Goal: Information Seeking & Learning: Learn about a topic

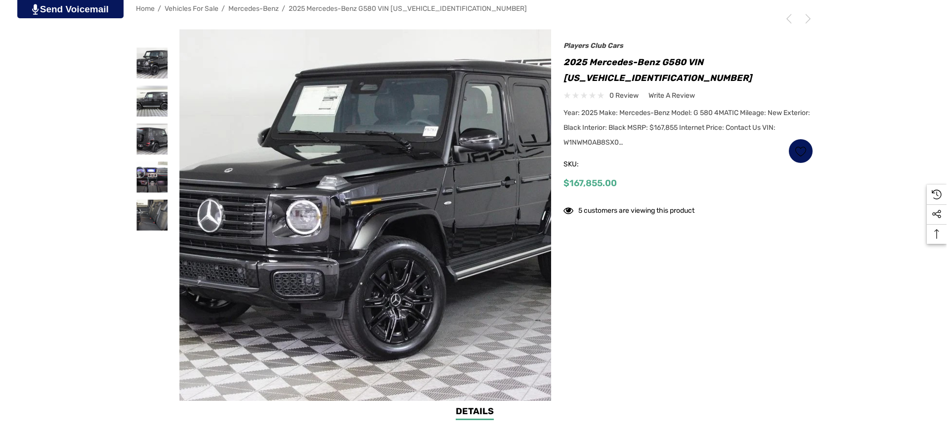
scroll to position [198, 0]
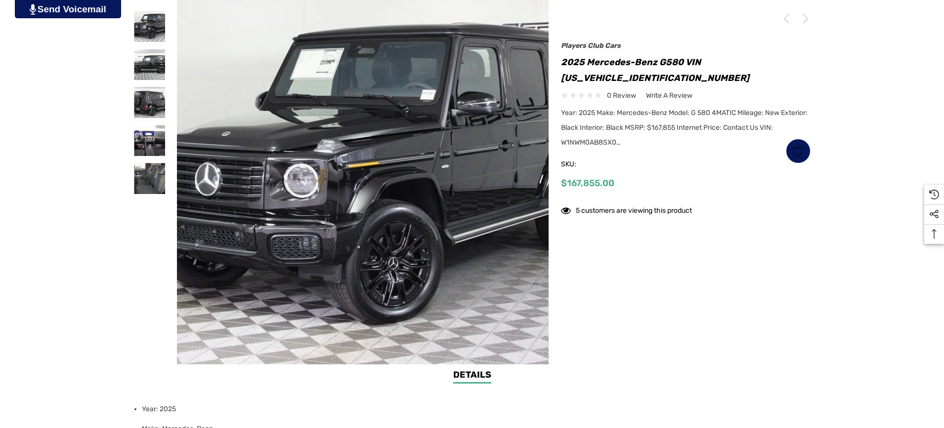
click at [317, 185] on img at bounding box center [363, 179] width 372 height 372
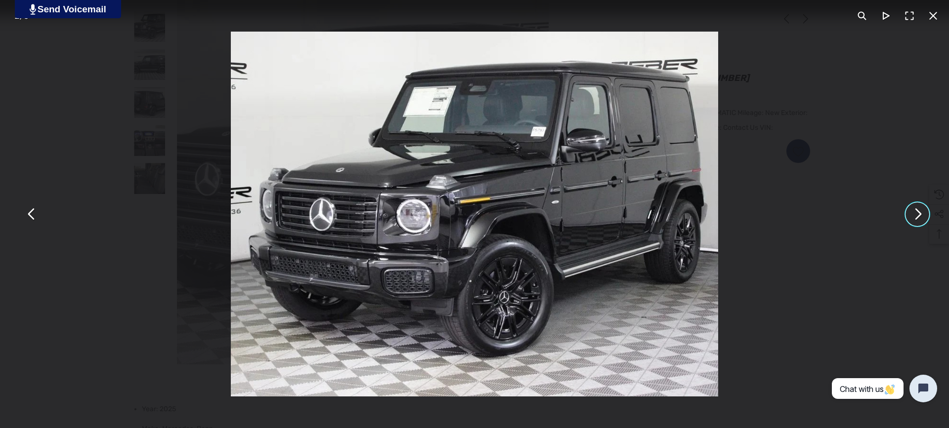
click at [924, 221] on button "You can close this modal content with the ESC key" at bounding box center [917, 215] width 24 height 24
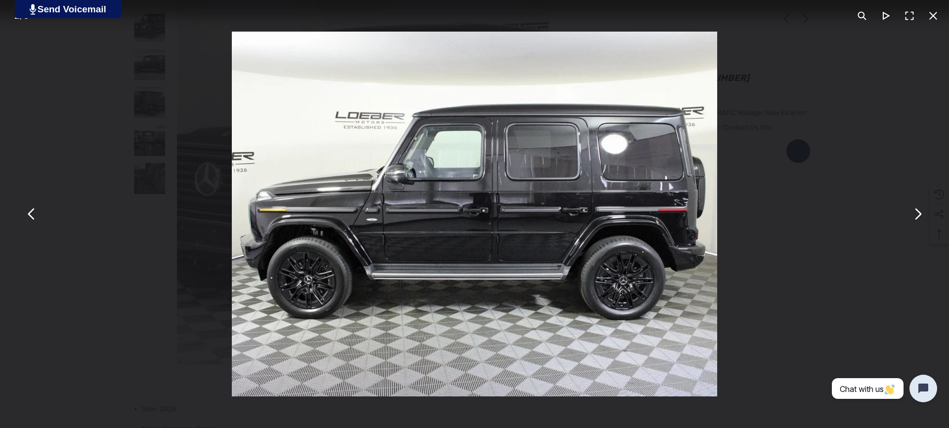
click at [908, 223] on div "You can close this modal content with the ESC key" at bounding box center [474, 214] width 949 height 428
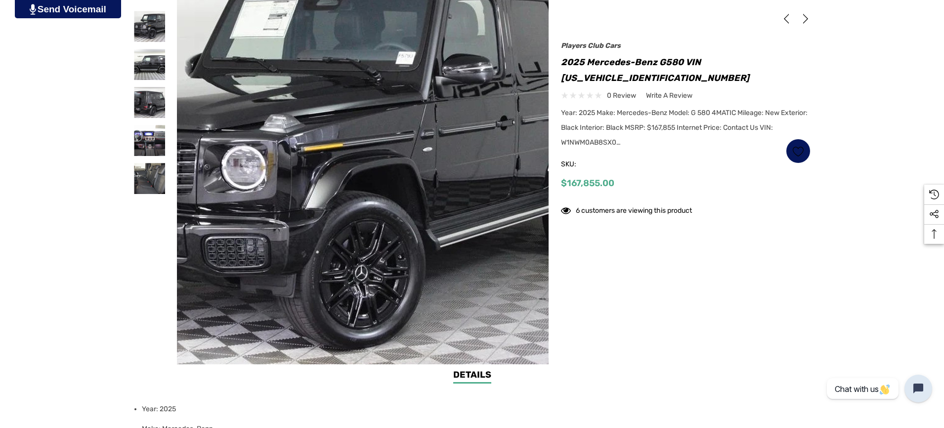
click at [384, 216] on img at bounding box center [322, 165] width 632 height 474
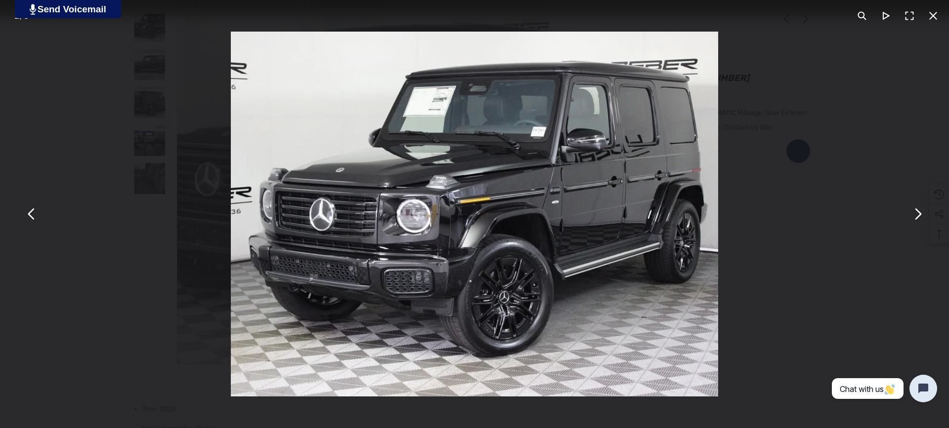
click at [923, 219] on button "You can close this modal content with the ESC key" at bounding box center [917, 215] width 24 height 24
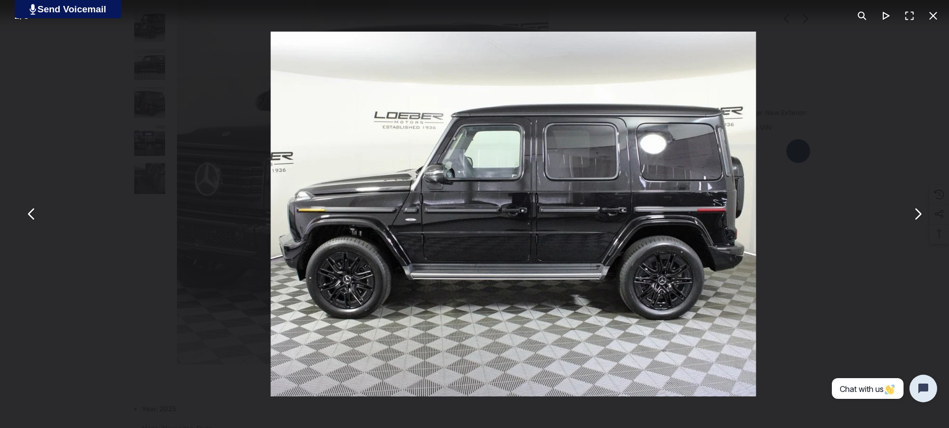
click at [923, 219] on button "You can close this modal content with the ESC key" at bounding box center [917, 215] width 24 height 24
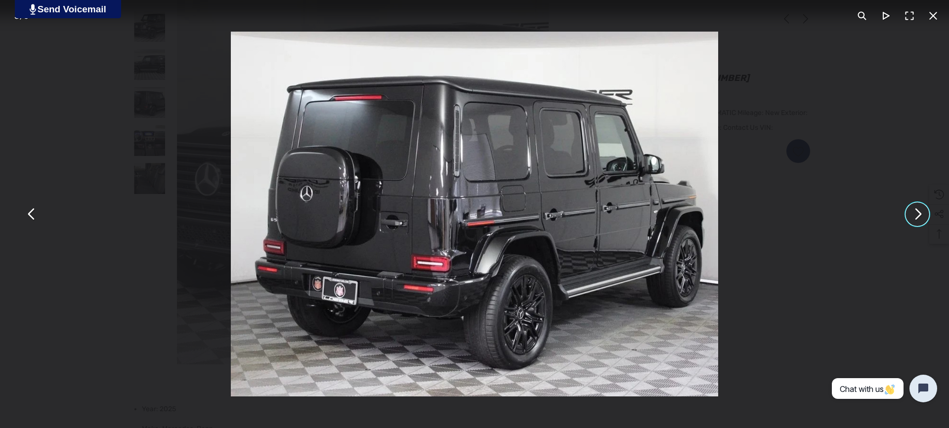
click at [925, 215] on button "You can close this modal content with the ESC key" at bounding box center [917, 215] width 24 height 24
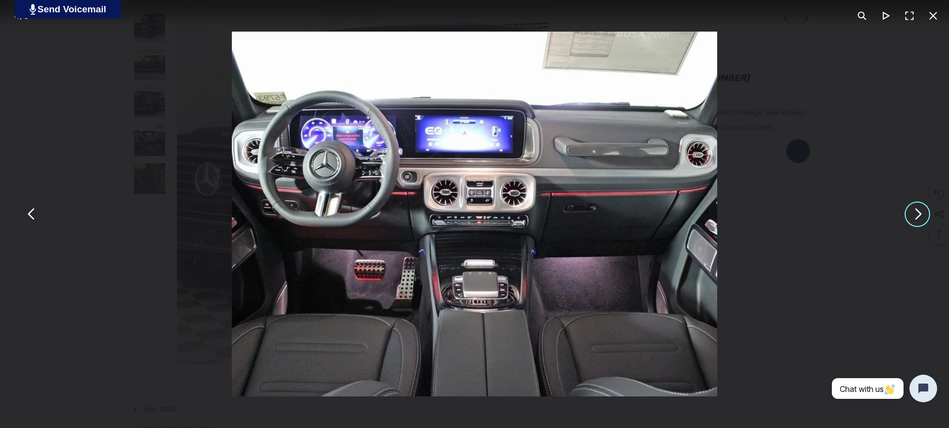
click at [912, 226] on div "You can close this modal content with the ESC key" at bounding box center [474, 214] width 949 height 428
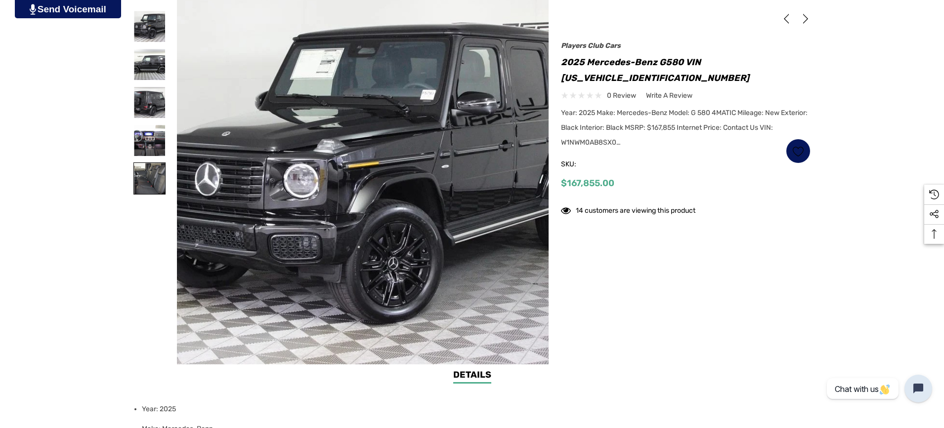
click at [151, 178] on img at bounding box center [149, 178] width 31 height 31
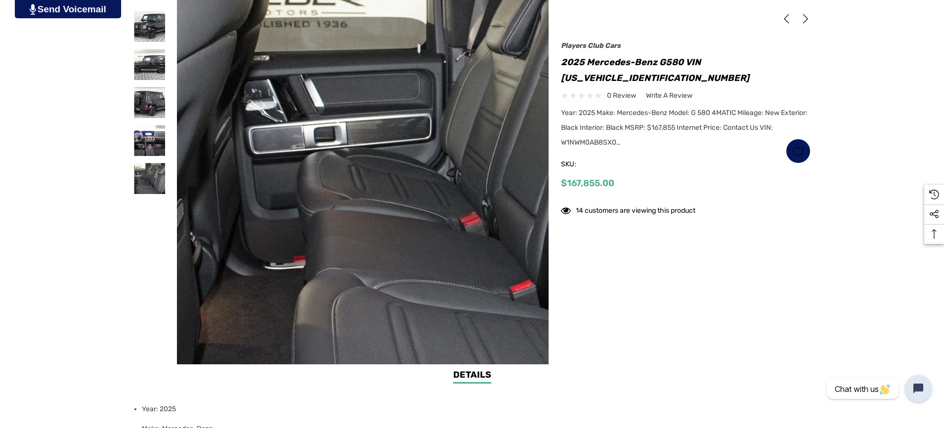
click at [336, 192] on img at bounding box center [380, 174] width 632 height 474
